Goal: Information Seeking & Learning: Learn about a topic

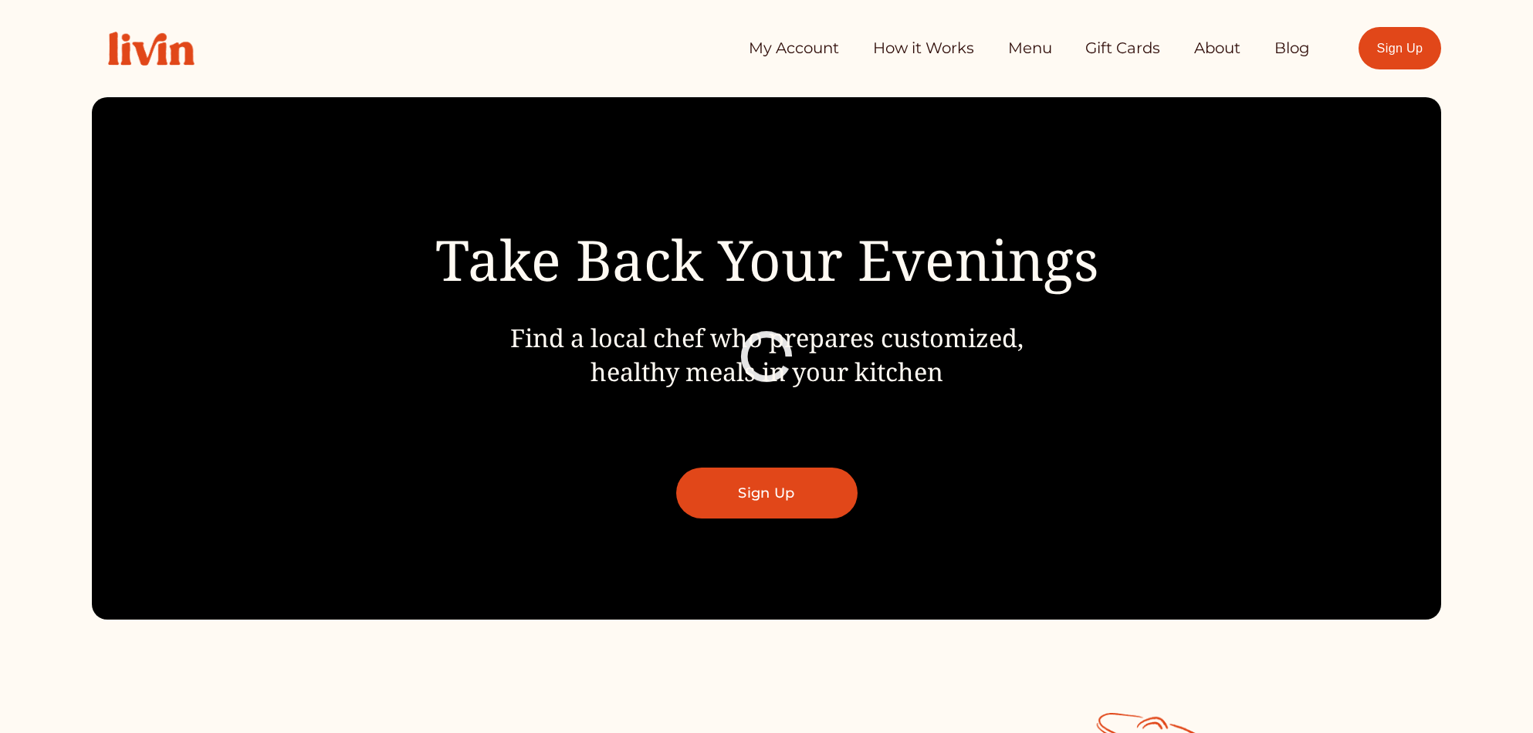
click at [790, 56] on link "My Account" at bounding box center [794, 48] width 90 height 31
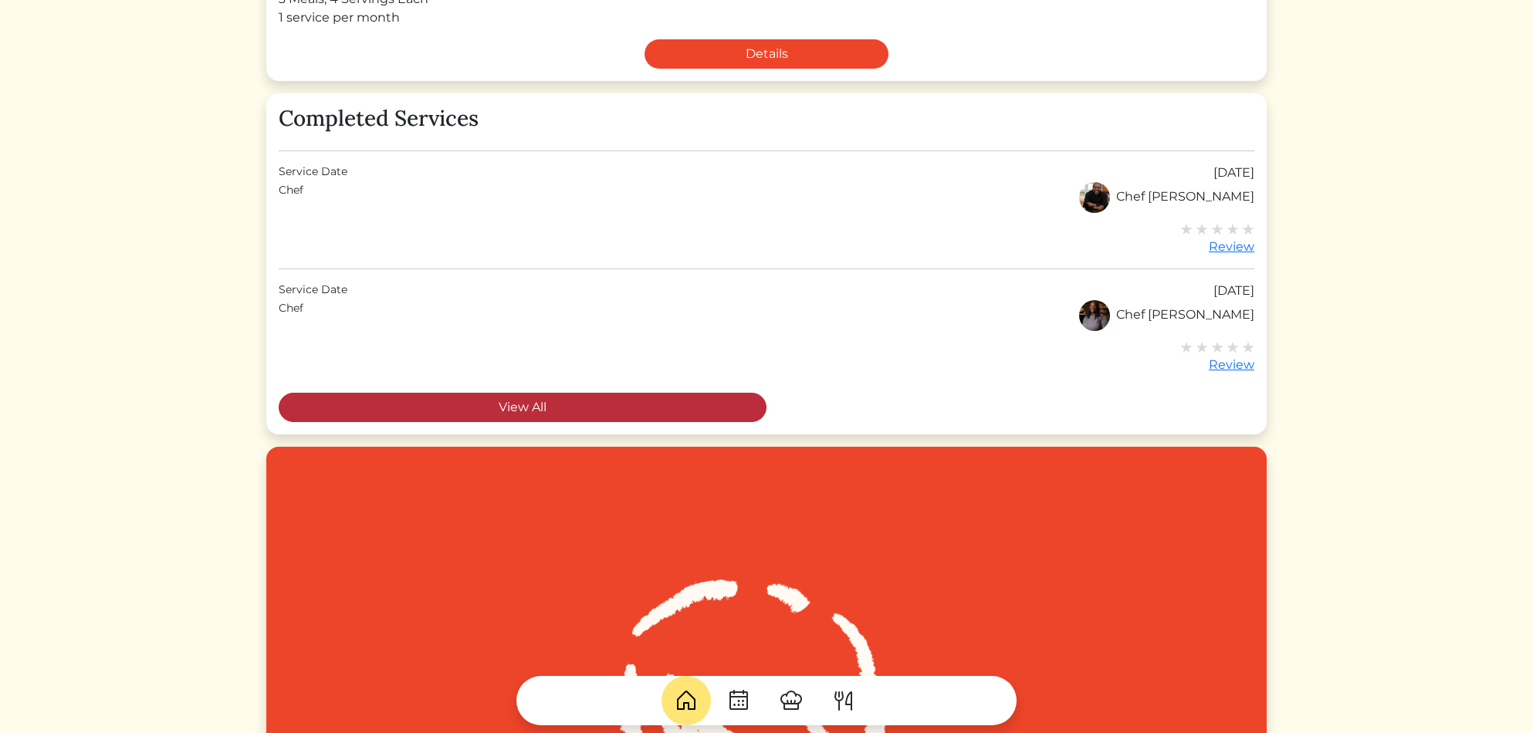
click at [510, 408] on link "View All" at bounding box center [523, 407] width 488 height 29
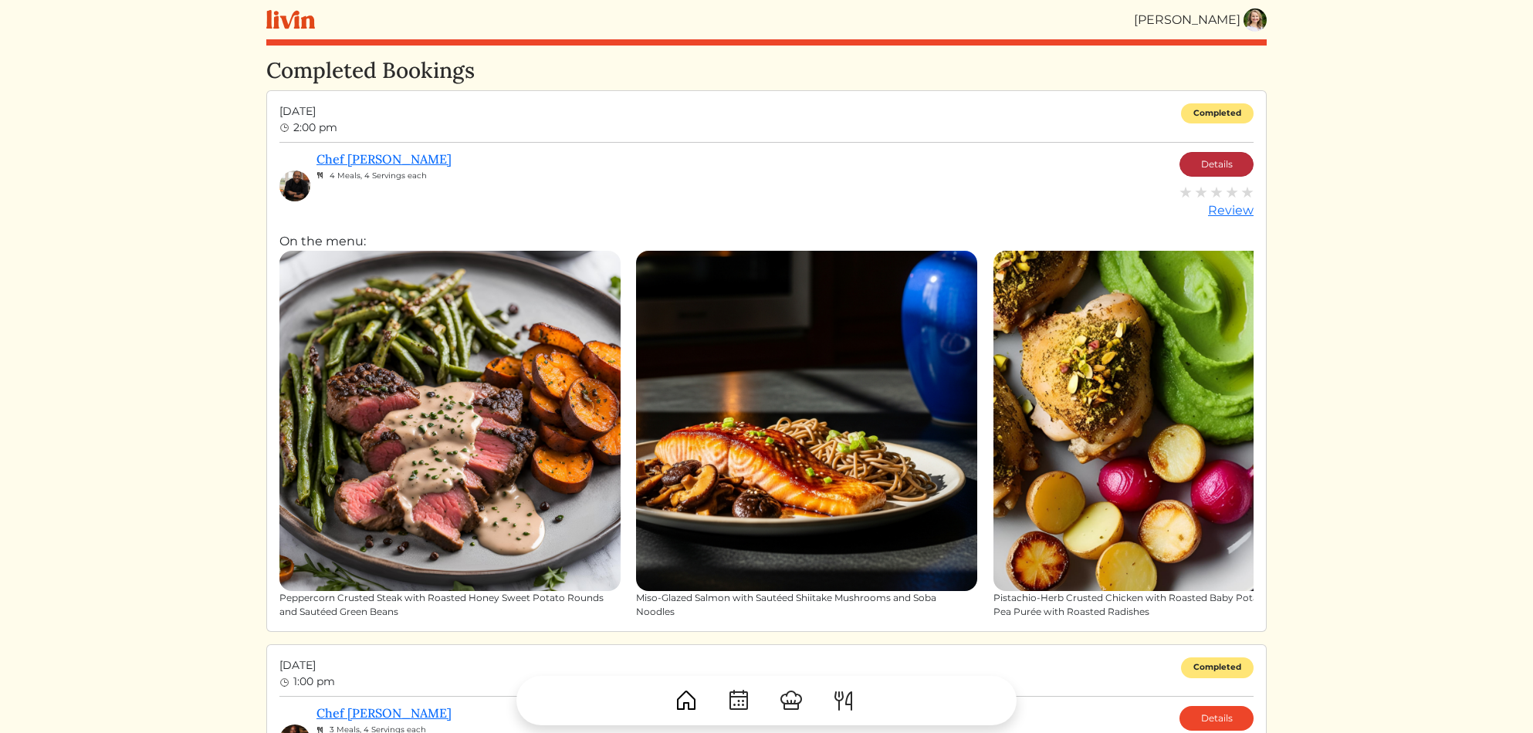
click at [1223, 162] on link "Details" at bounding box center [1216, 164] width 74 height 25
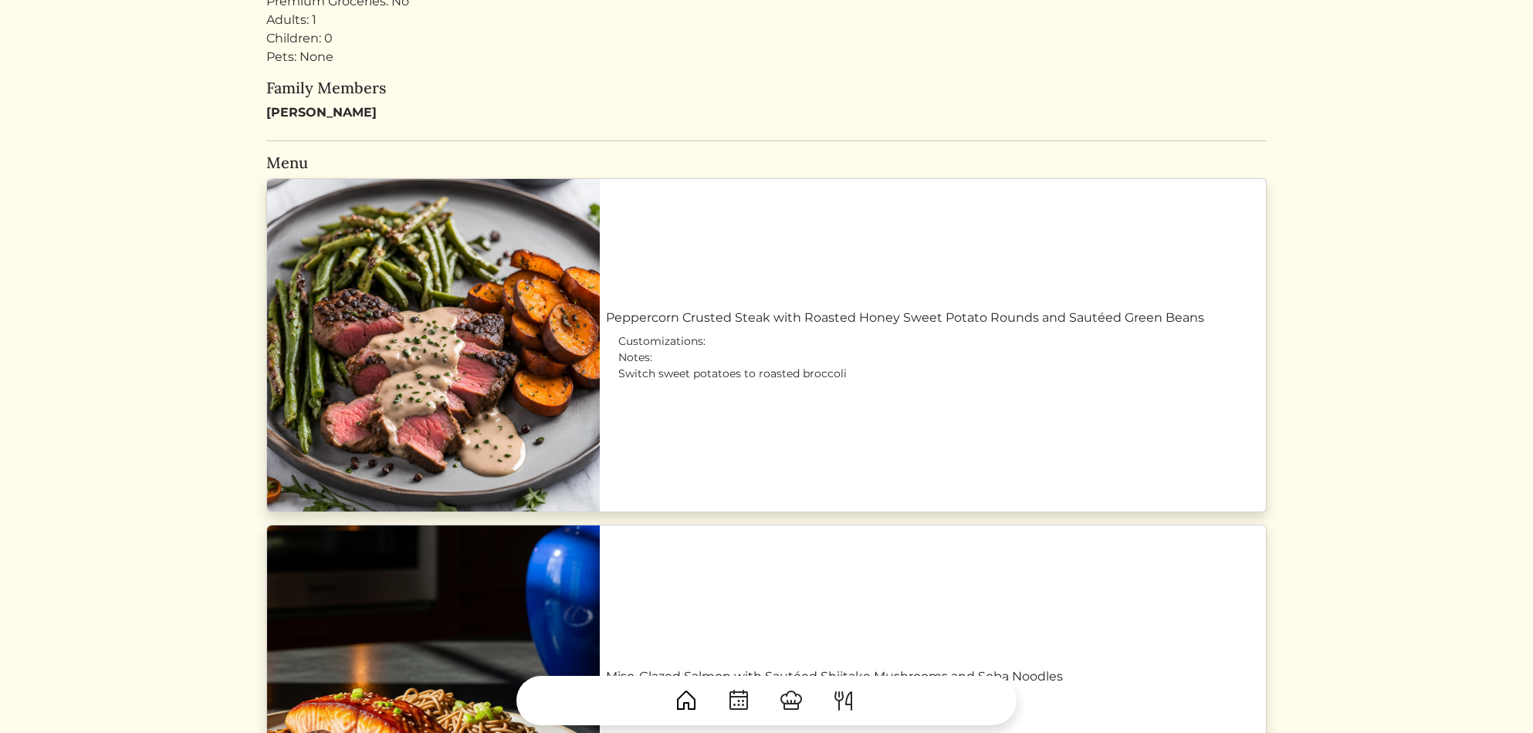
scroll to position [436, 0]
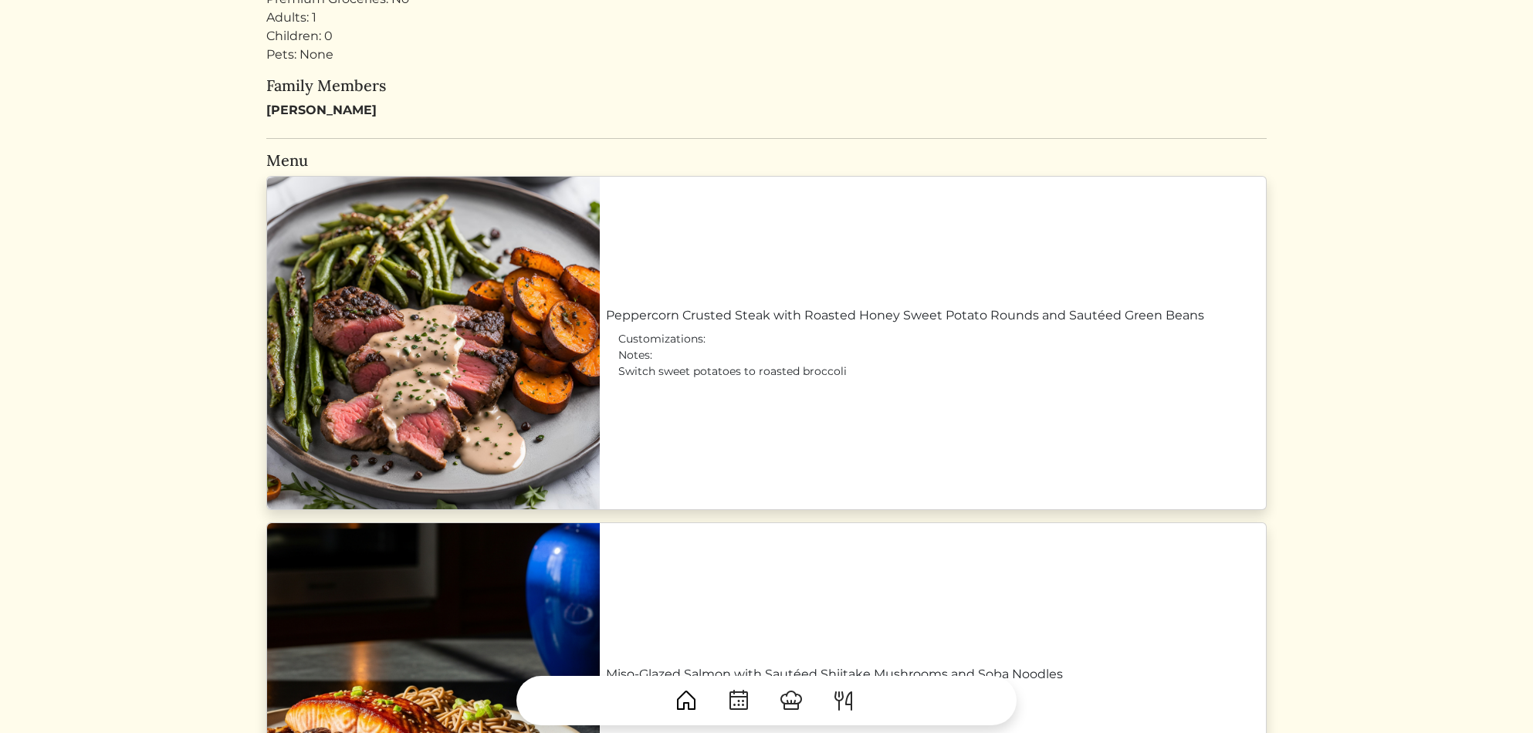
click at [694, 313] on link "Peppercorn Crusted Steak with Roasted Honey Sweet Potato Rounds and Sautéed Gre…" at bounding box center [933, 315] width 654 height 19
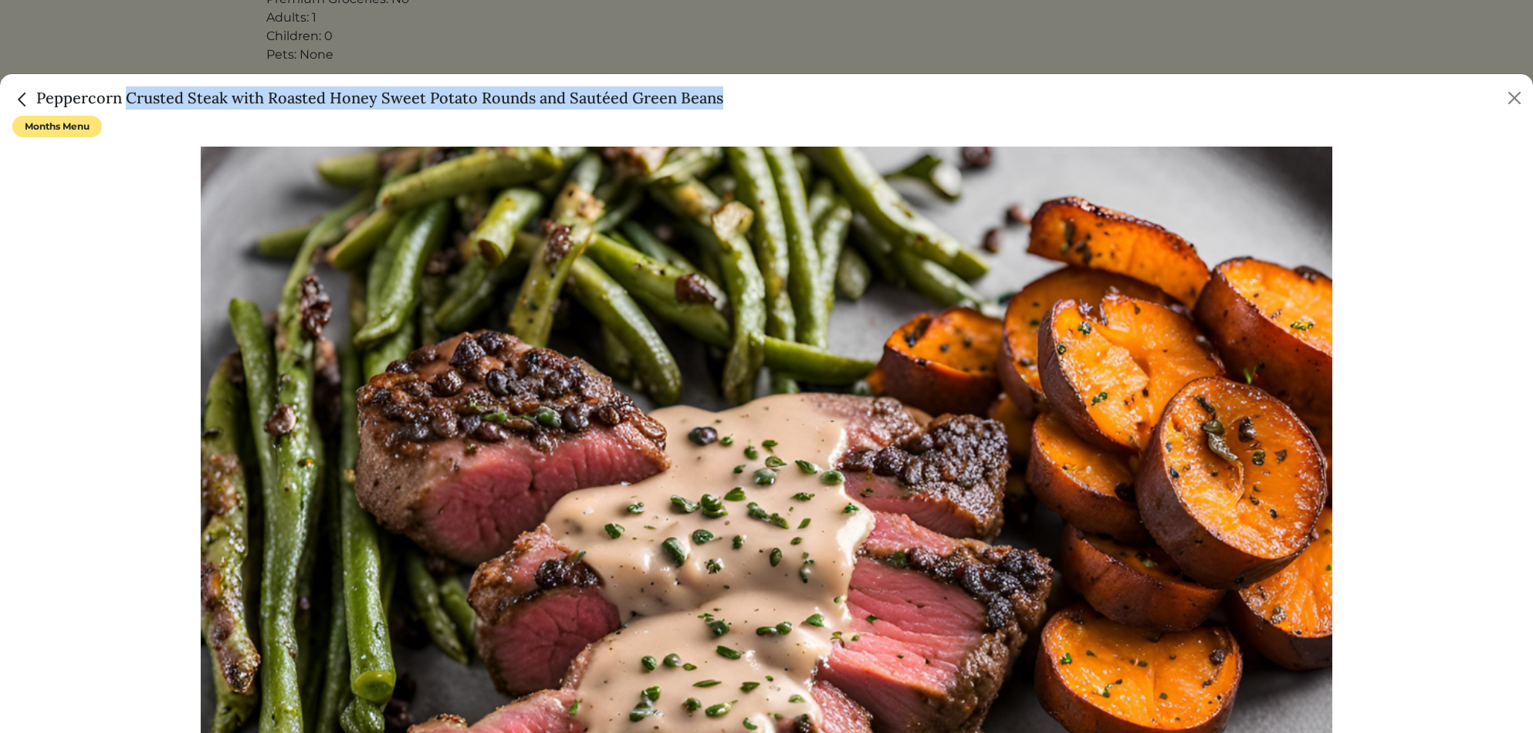
drag, startPoint x: 37, startPoint y: 98, endPoint x: 672, endPoint y: 115, distance: 634.7
click at [672, 115] on div "Peppercorn Crusted Steak with Roasted Honey Sweet Potato Rounds and Sautéed Gre…" at bounding box center [766, 403] width 1533 height 660
copy div "Peppercorn Crusted Steak with Roasted Honey Sweet Potato Rounds and Sautéed Gre…"
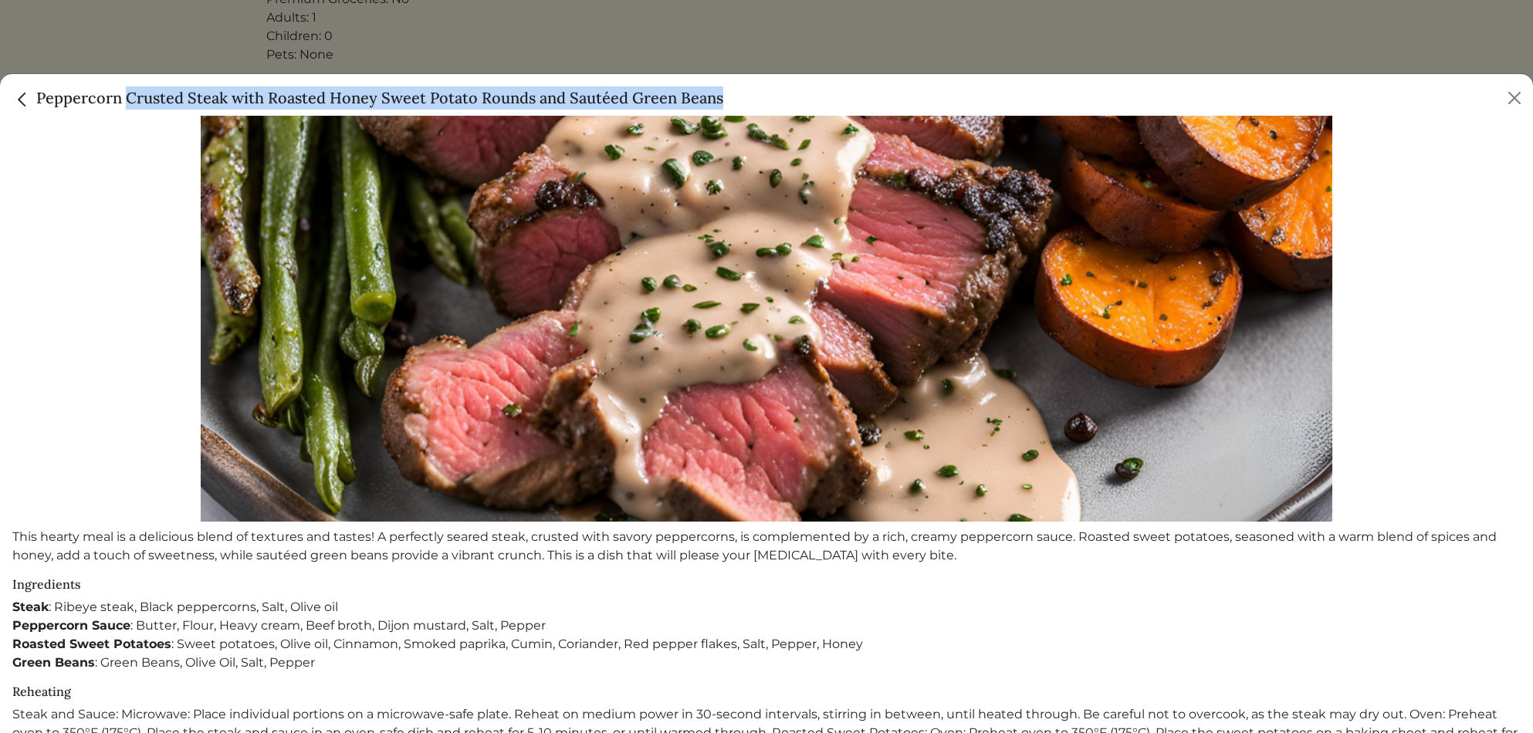
scroll to position [469, 0]
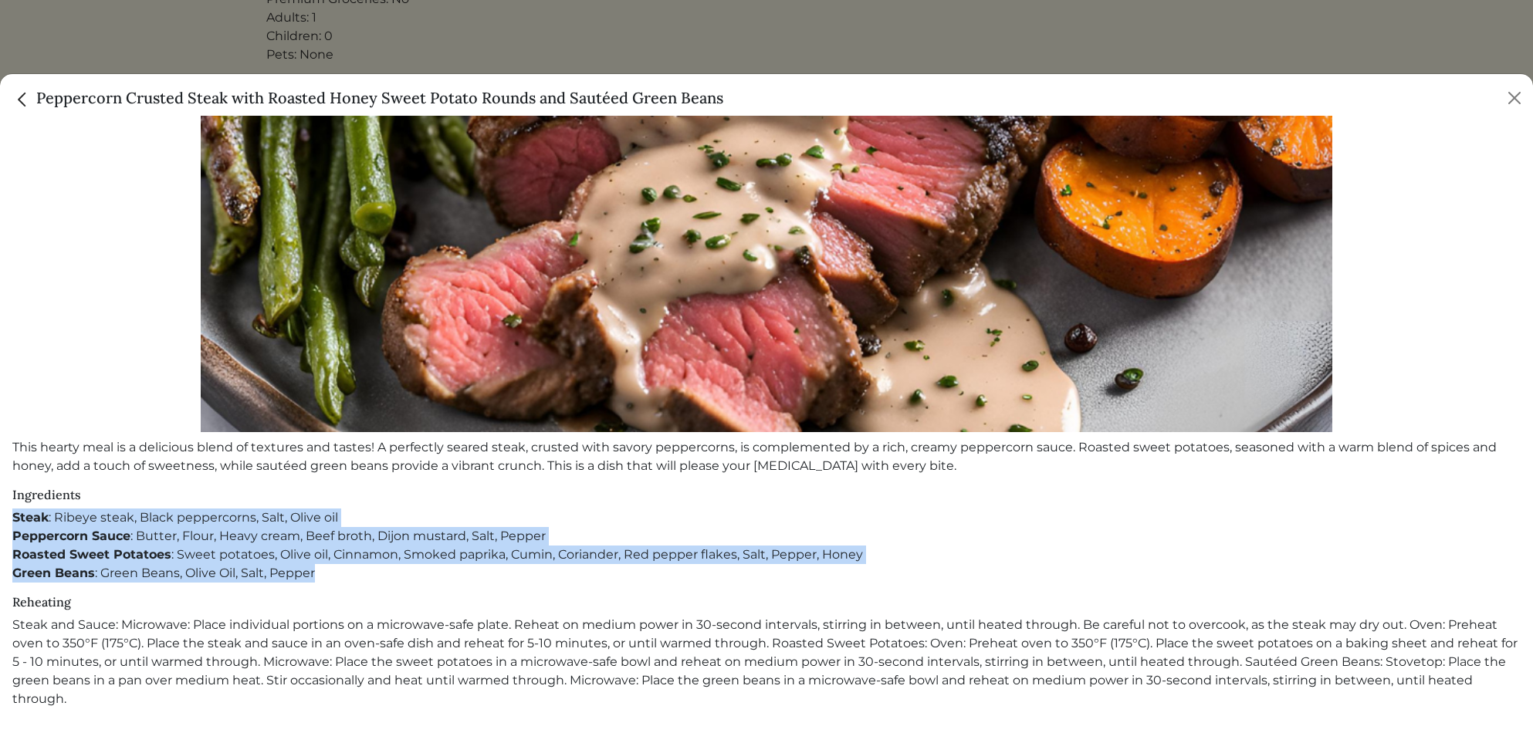
drag, startPoint x: 13, startPoint y: 518, endPoint x: 336, endPoint y: 566, distance: 326.2
click at [335, 566] on div "Ingredients Steak : Ribeye steak, Black peppercorns, Salt, Olive oil Peppercorn…" at bounding box center [766, 535] width 1508 height 95
copy div "Steak : Ribeye steak, Black peppercorns, Salt, Olive oil Peppercorn Sauce : But…"
click at [21, 97] on img "Close" at bounding box center [22, 100] width 20 height 20
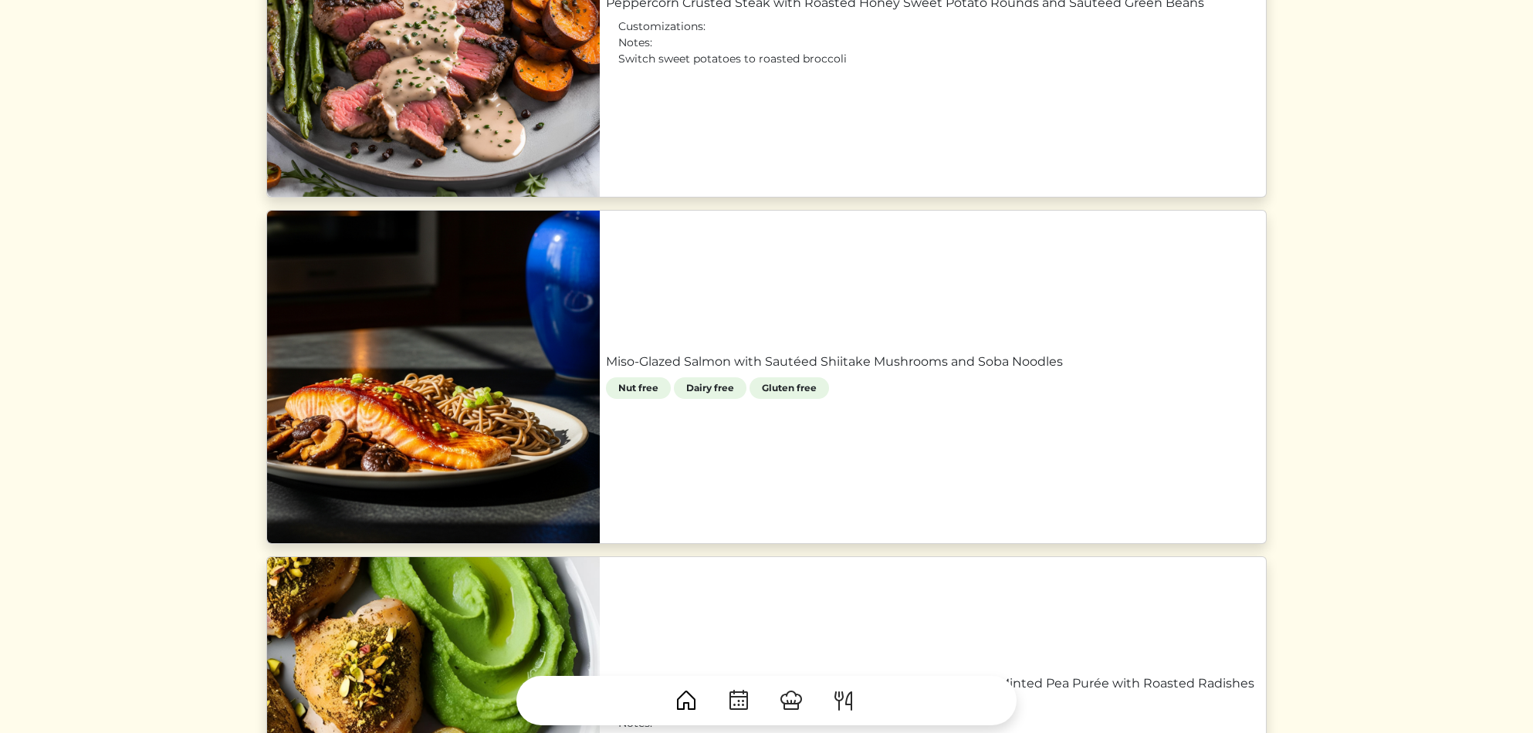
scroll to position [788, 0]
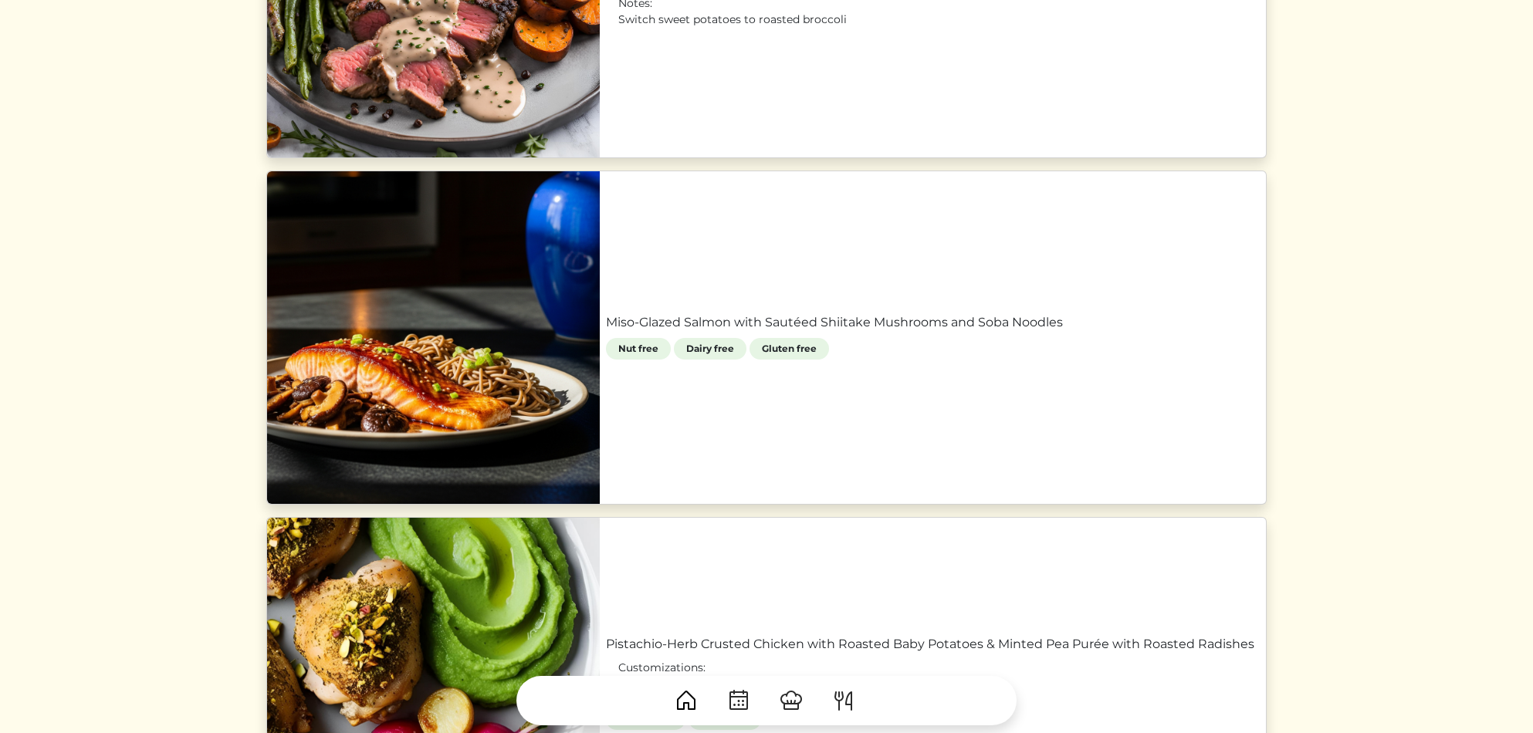
click at [860, 321] on link "Miso-Glazed Salmon with Sautéed Shiitake Mushrooms and Soba Noodles" at bounding box center [933, 322] width 654 height 19
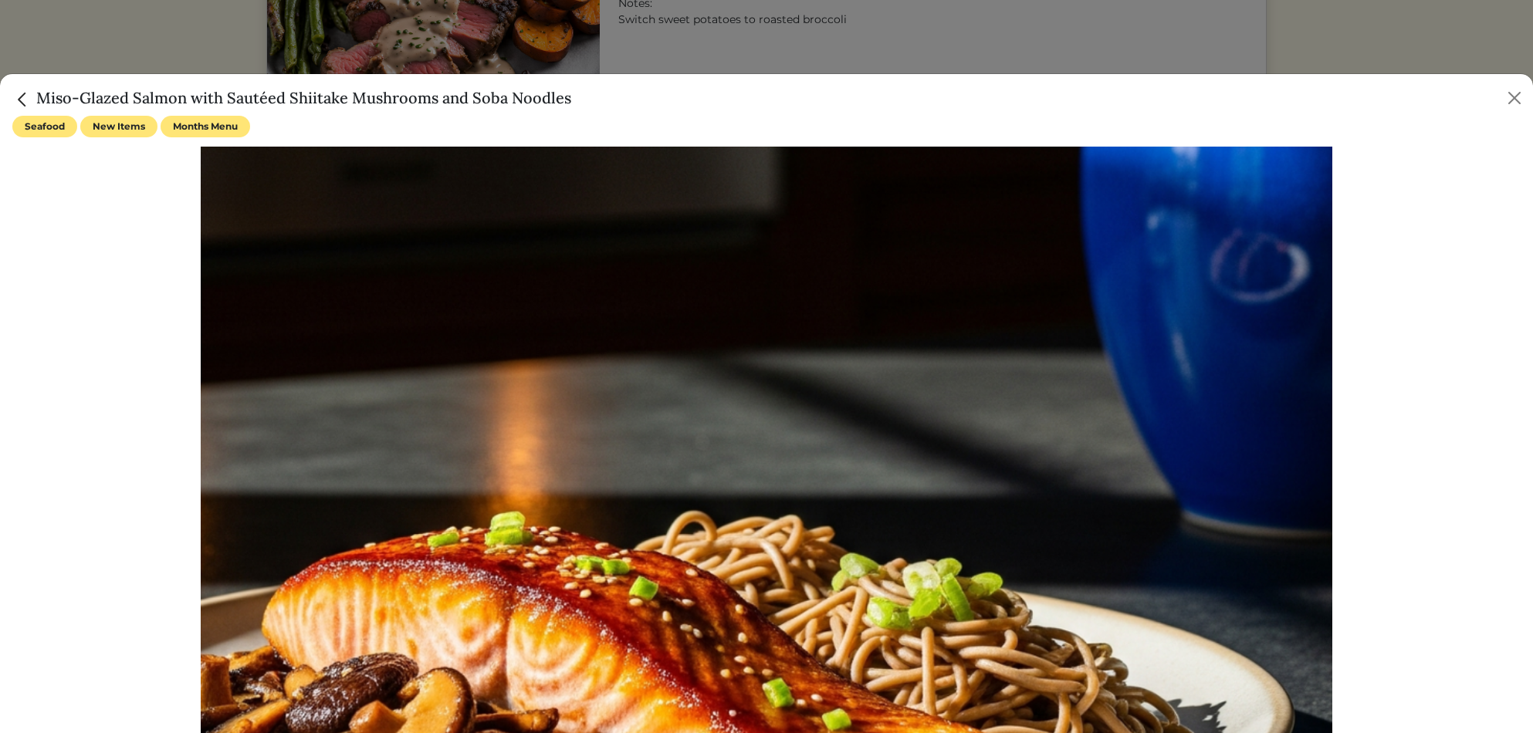
drag, startPoint x: 37, startPoint y: 93, endPoint x: 572, endPoint y: 93, distance: 534.9
click at [572, 93] on div "Miso-Glazed Salmon with Sautéed Shiitake Mushrooms and Soba Noodles" at bounding box center [766, 95] width 1533 height 42
copy h5 "Miso-Glazed Salmon with Sautéed Shiitake Mushrooms and Soba Noodles"
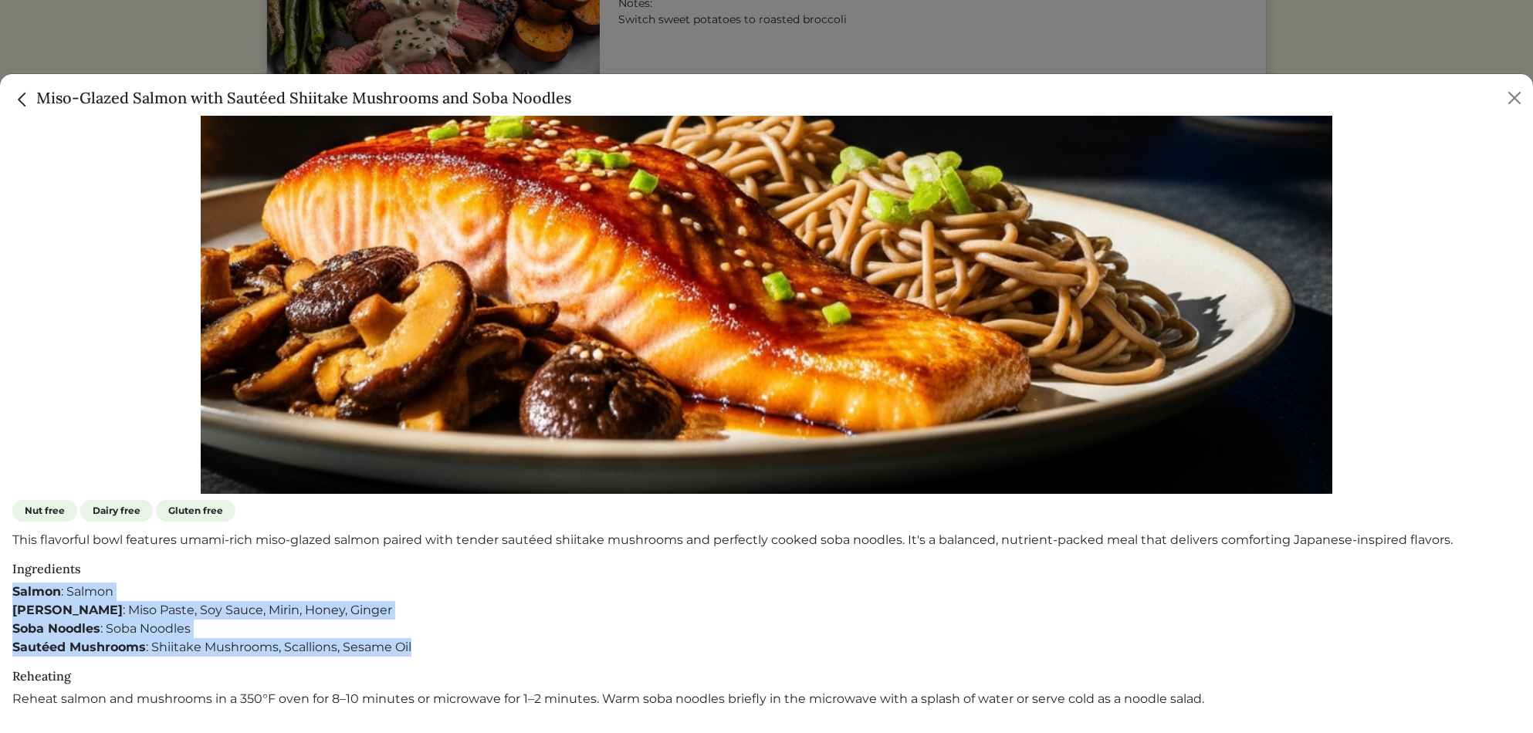
drag, startPoint x: 12, startPoint y: 593, endPoint x: 438, endPoint y: 644, distance: 429.1
click at [438, 644] on div "Ingredients Salmon : Salmon Miso Glaze : Miso Paste, Soy Sauce, Mirin, Honey, G…" at bounding box center [766, 609] width 1508 height 95
copy div "Salmon : Salmon Miso Glaze : Miso Paste, Soy Sauce, Mirin, Honey, Ginger Soba N…"
click at [21, 103] on img "Close" at bounding box center [22, 100] width 20 height 20
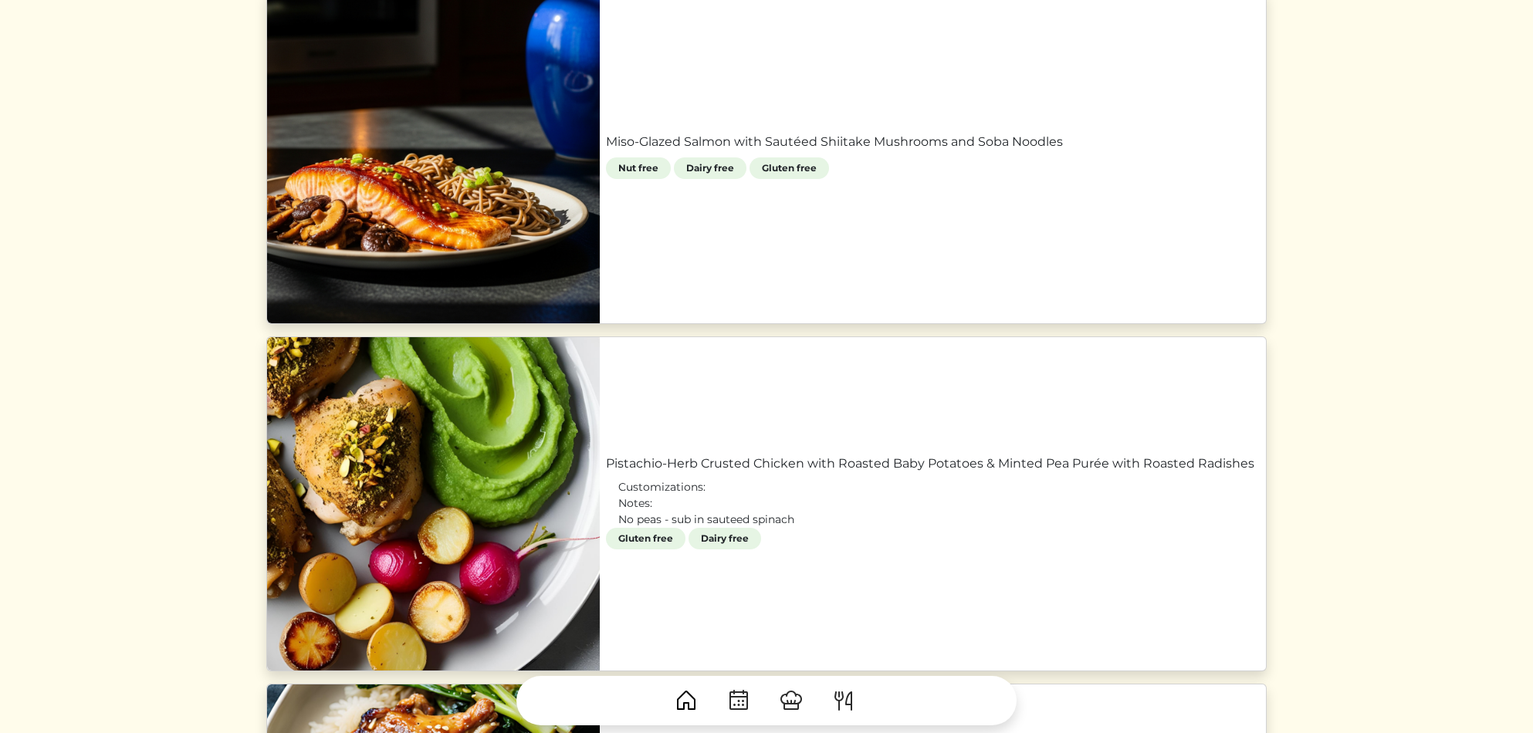
scroll to position [969, 0]
click at [678, 454] on link "Pistachio-Herb Crusted Chicken with Roasted Baby Potatoes & Minted Pea Purée wi…" at bounding box center [933, 463] width 654 height 19
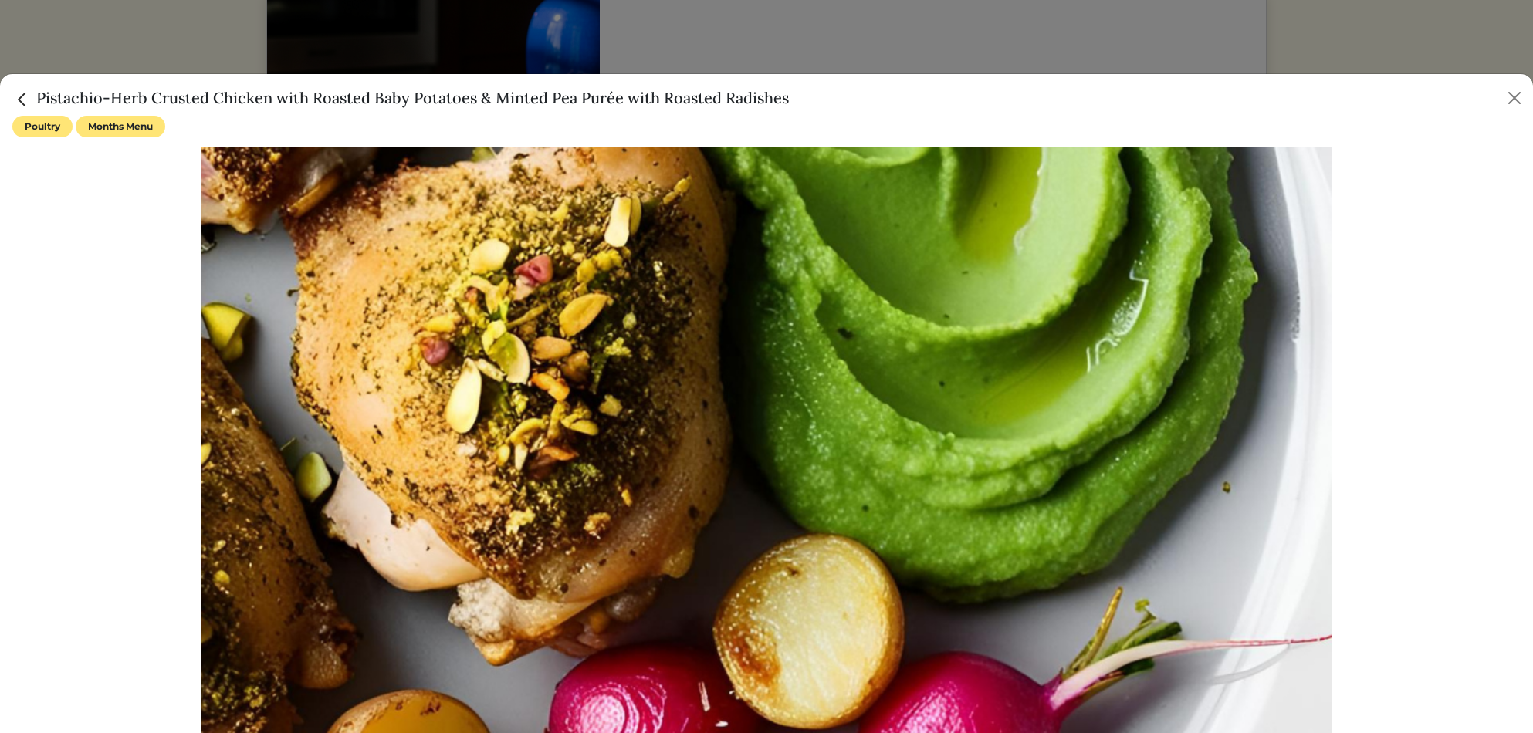
drag, startPoint x: 38, startPoint y: 93, endPoint x: 855, endPoint y: 110, distance: 817.6
click at [855, 110] on div "Pistachio-Herb Crusted Chicken with Roasted Baby Potatoes & Minted Pea Purée wi…" at bounding box center [766, 95] width 1533 height 42
copy h5 "Pistachio-Herb Crusted Chicken with Roasted Baby Potatoes & Minted Pea Purée wi…"
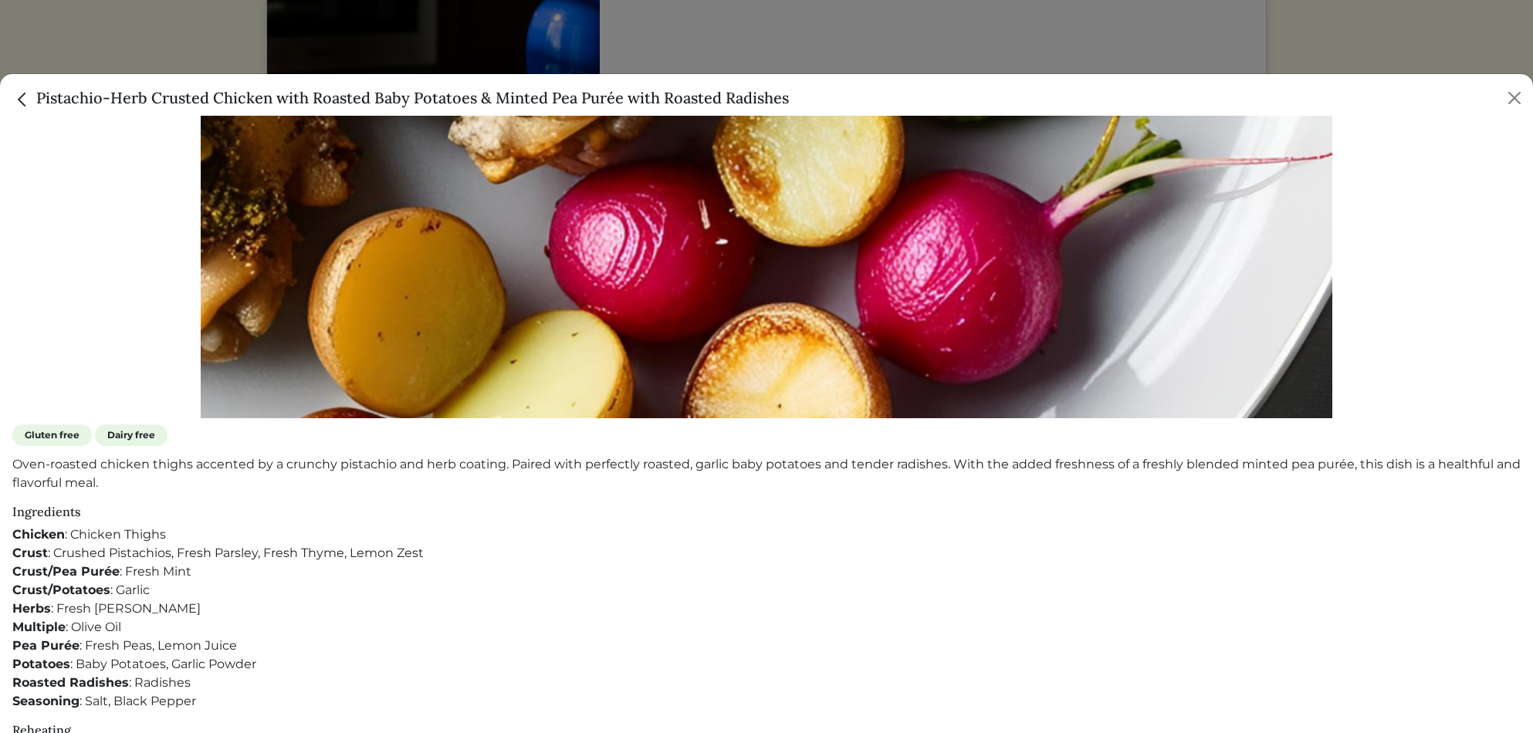
scroll to position [536, 0]
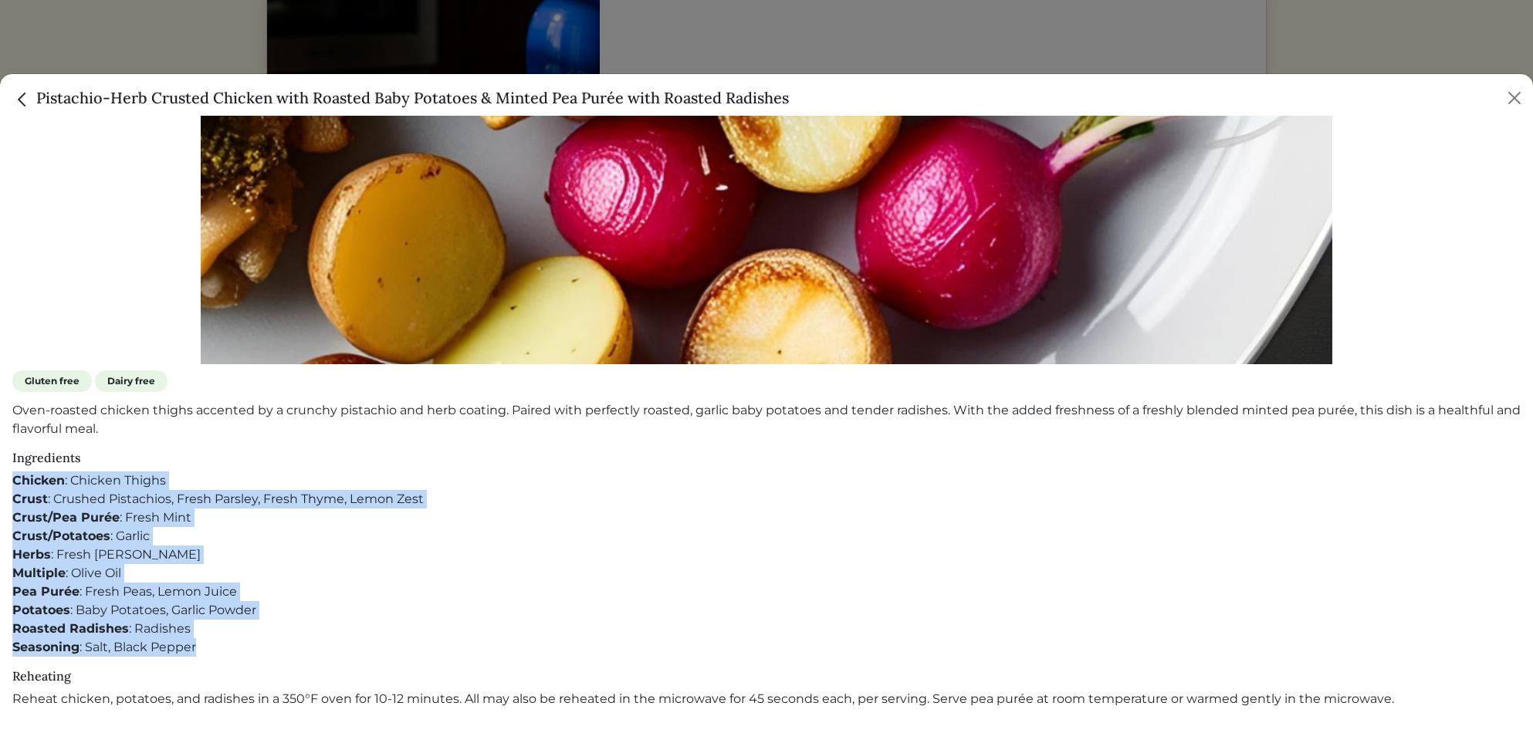
drag, startPoint x: 12, startPoint y: 482, endPoint x: 314, endPoint y: 618, distance: 331.3
click at [276, 651] on div "Ingredients Chicken : Chicken Thighs Crust : Crushed Pistachios, Fresh Parsley,…" at bounding box center [766, 554] width 1508 height 206
copy div "Chicken : Chicken Thighs Crust : Crushed Pistachios, Fresh Parsley, Fresh Thyme…"
drag, startPoint x: 15, startPoint y: 93, endPoint x: 56, endPoint y: 117, distance: 47.1
click at [16, 93] on img "Close" at bounding box center [22, 100] width 20 height 20
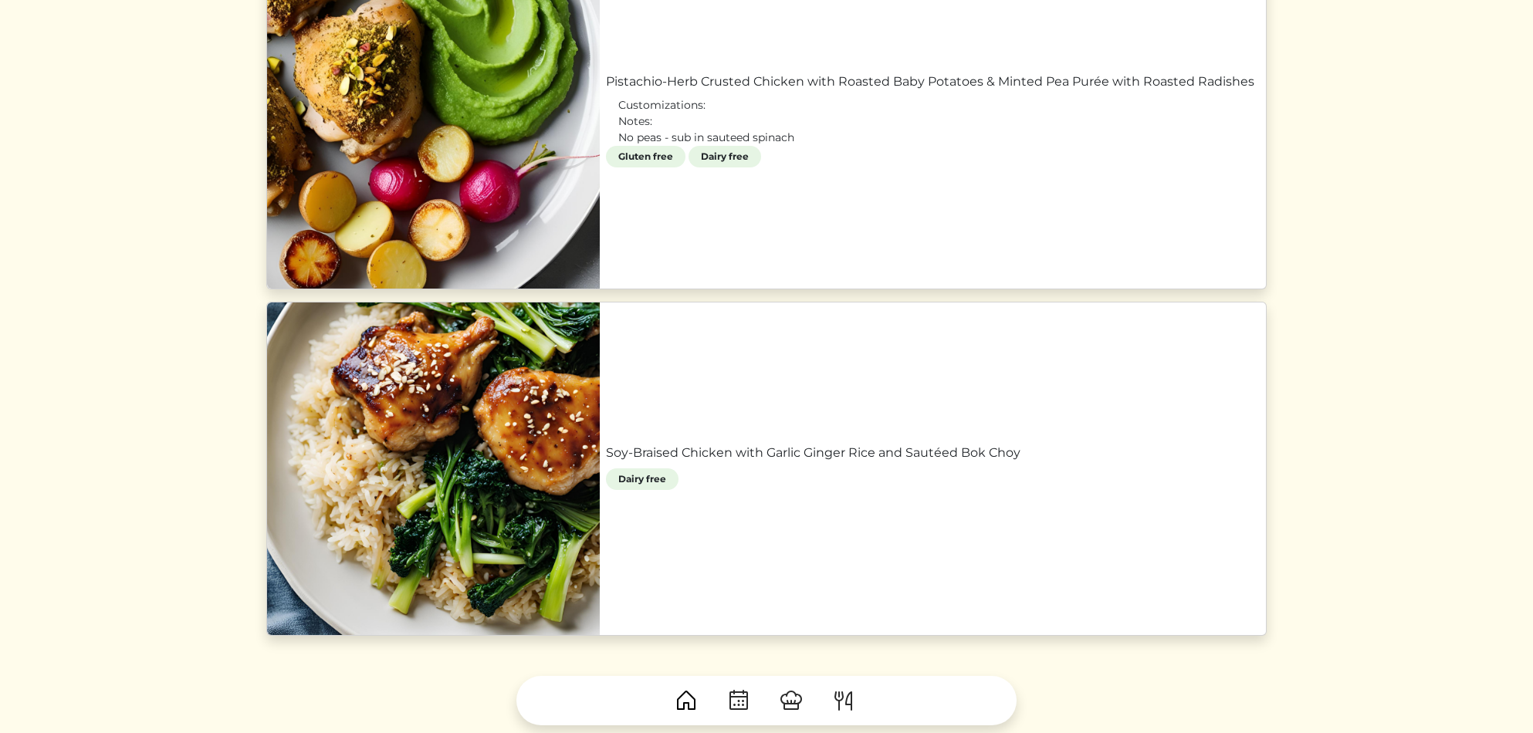
scroll to position [1354, 0]
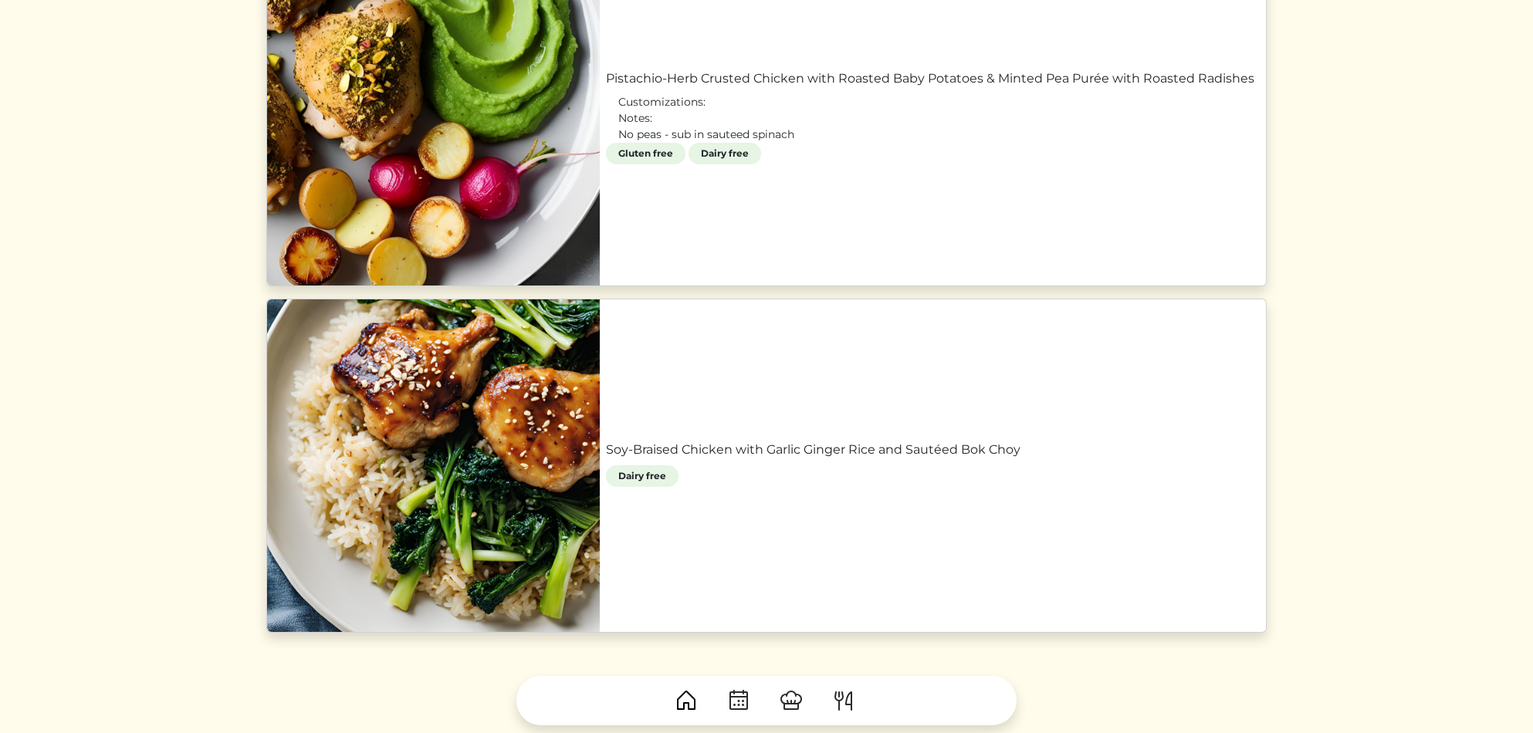
click at [613, 450] on link "Soy-Braised Chicken with Garlic Ginger Rice and Sautéed Bok Choy" at bounding box center [933, 450] width 654 height 19
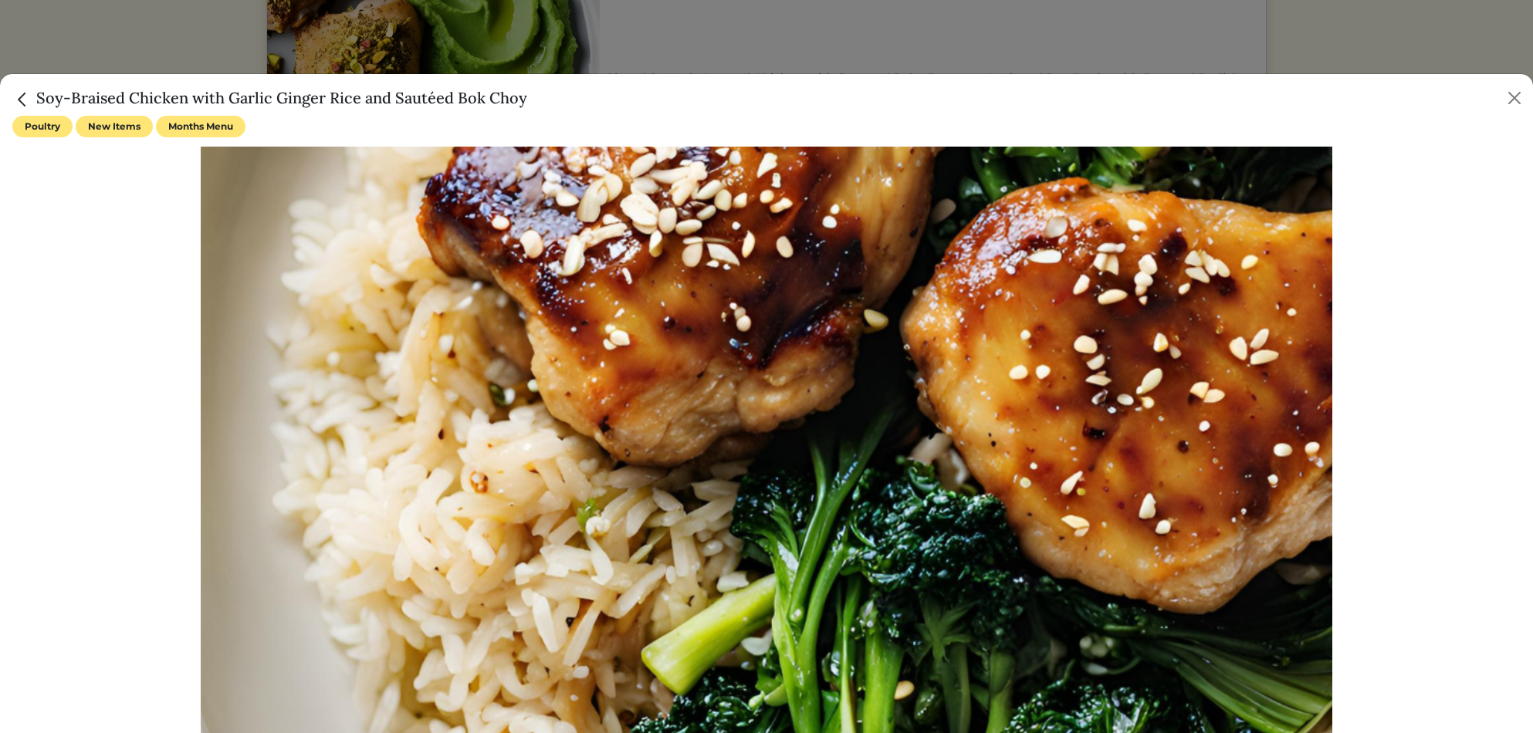
drag, startPoint x: 38, startPoint y: 98, endPoint x: 553, endPoint y: 100, distance: 514.8
click at [553, 100] on div "Soy-Braised Chicken with Garlic Ginger Rice and Sautéed Bok Choy" at bounding box center [766, 95] width 1533 height 42
copy h5 "Soy-Braised Chicken with Garlic Ginger Rice and Sautéed Bok Choy"
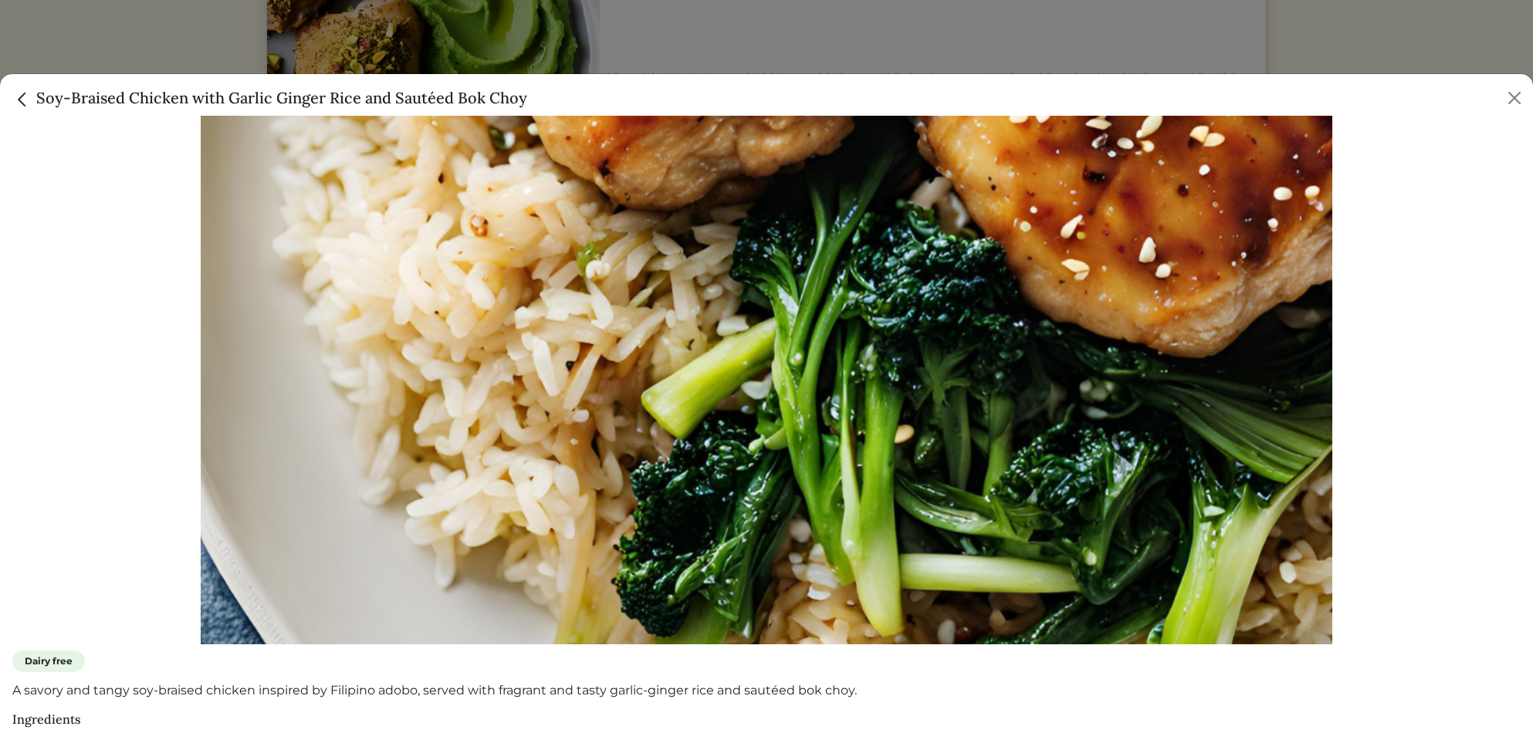
scroll to position [388, 0]
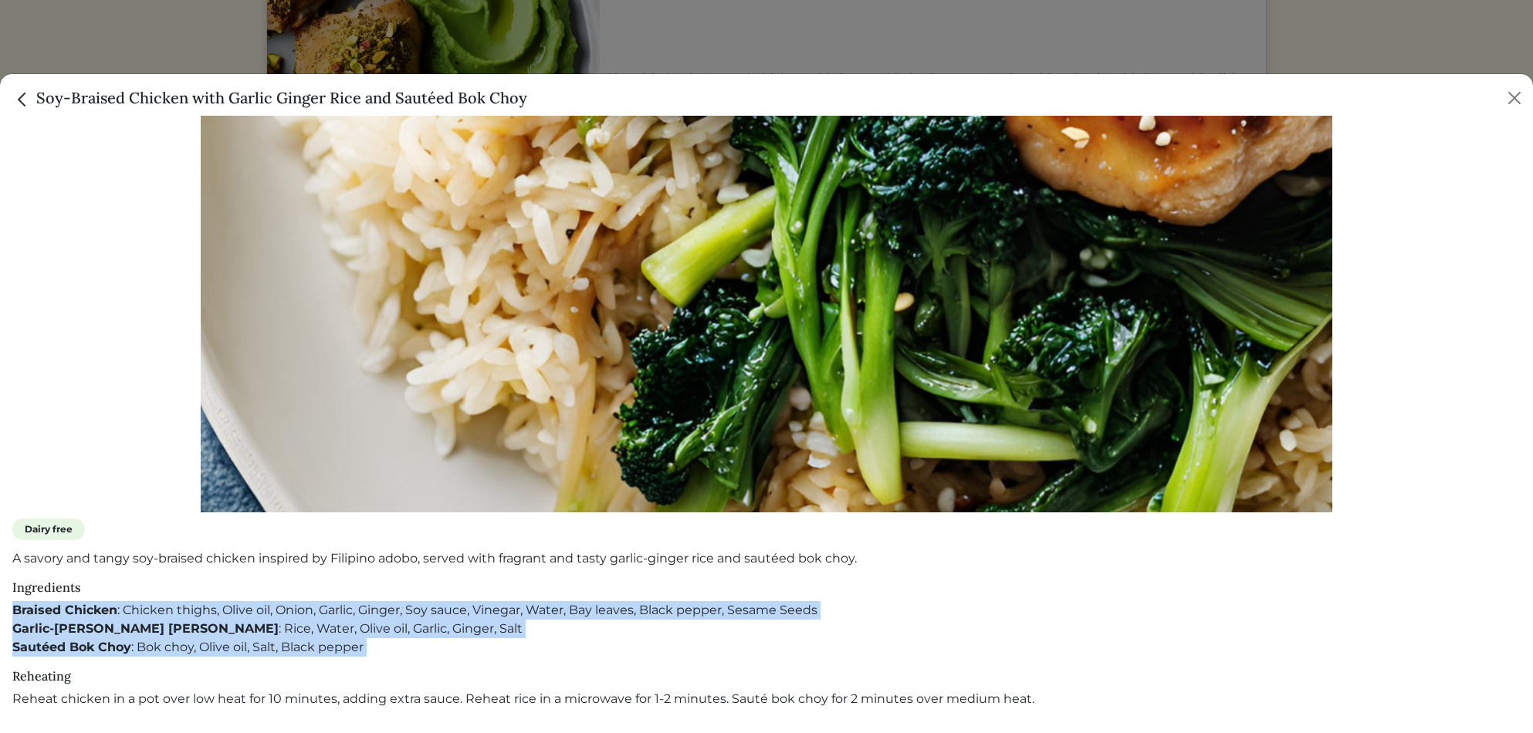
drag, startPoint x: 13, startPoint y: 611, endPoint x: 402, endPoint y: 659, distance: 392.0
click at [402, 659] on div "Poultry New Items Months Menu Dairy free A savory and tangy soy-braised chicken…" at bounding box center [766, 218] width 1508 height 981
copy div "Braised Chicken : Chicken thighs, Olive oil, Onion, Garlic, Ginger, Soy sauce, …"
